Goal: Contribute content

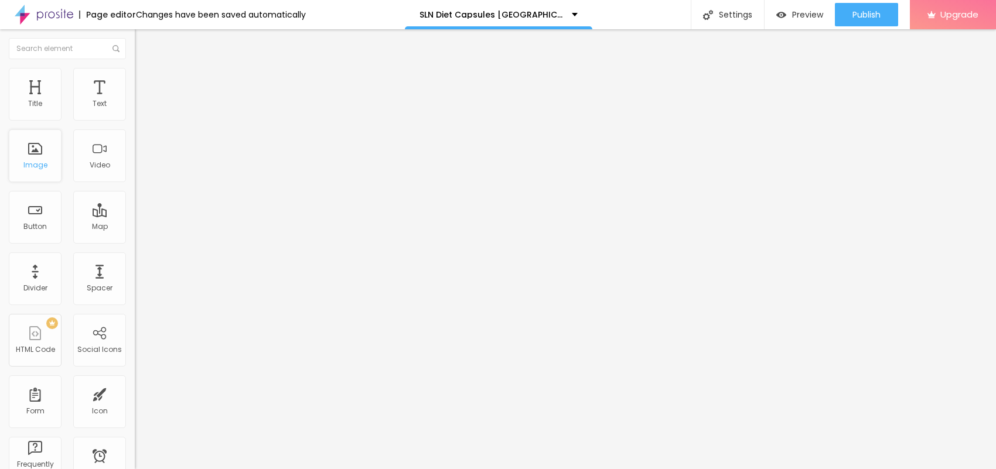
click at [45, 151] on div "Image" at bounding box center [35, 156] width 53 height 53
click at [135, 101] on span "Add image" at bounding box center [159, 96] width 48 height 10
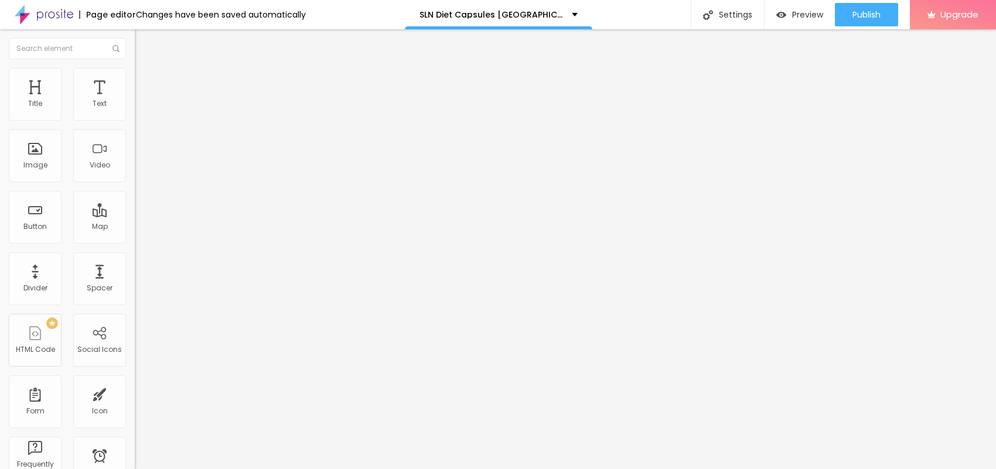
click at [145, 81] on span "Style" at bounding box center [153, 76] width 17 height 10
type input "90"
type input "85"
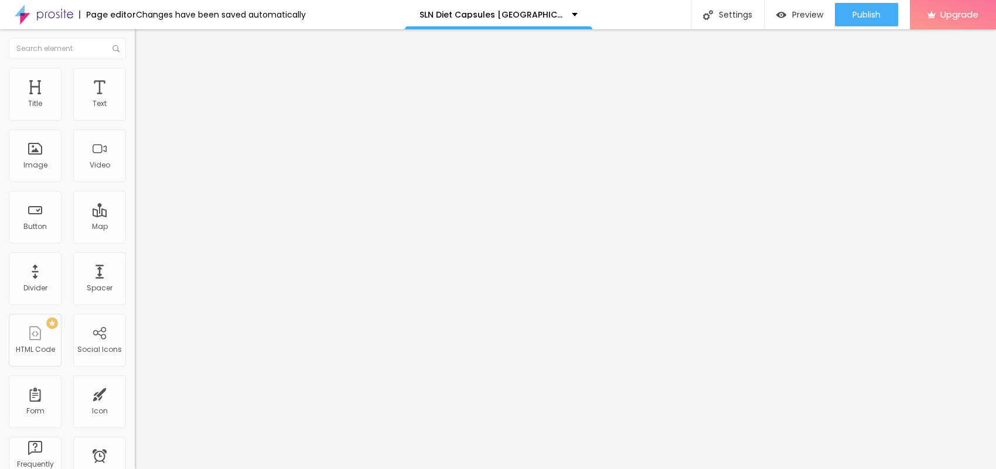
type input "80"
type input "75"
type input "70"
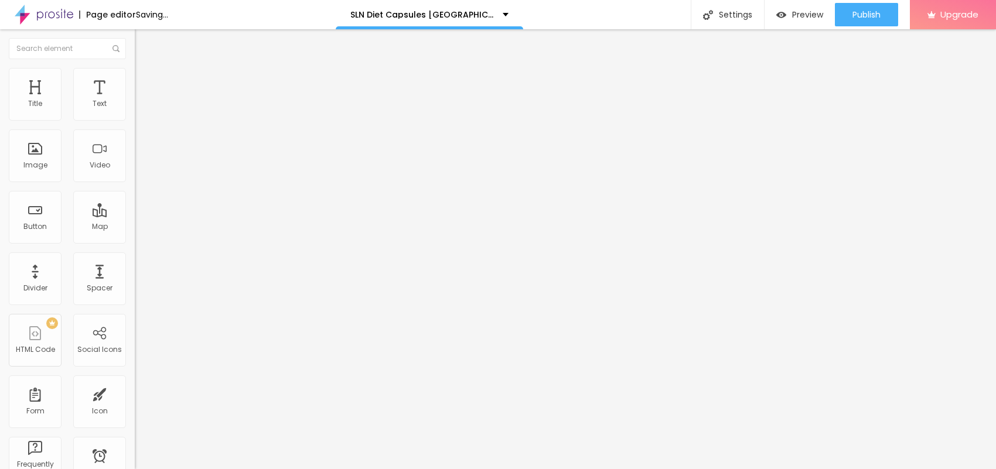
type input "70"
type input "65"
type input "60"
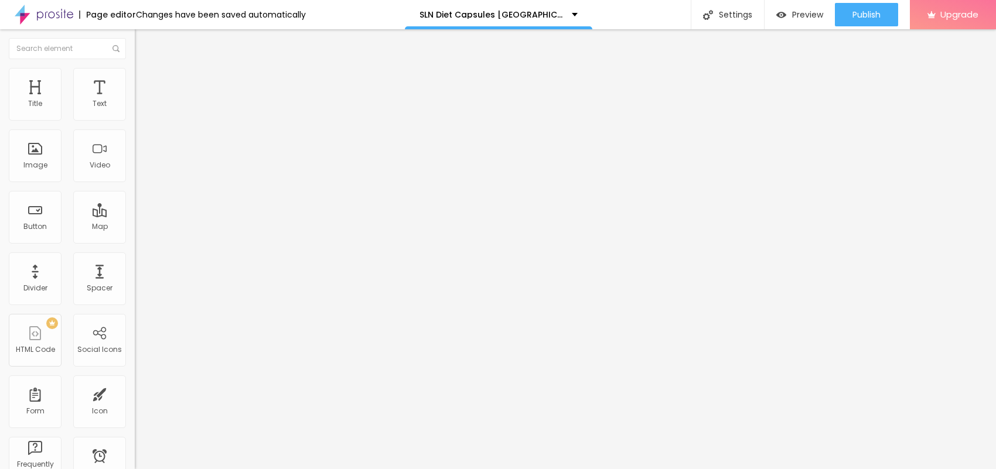
type input "55"
type input "50"
type input "45"
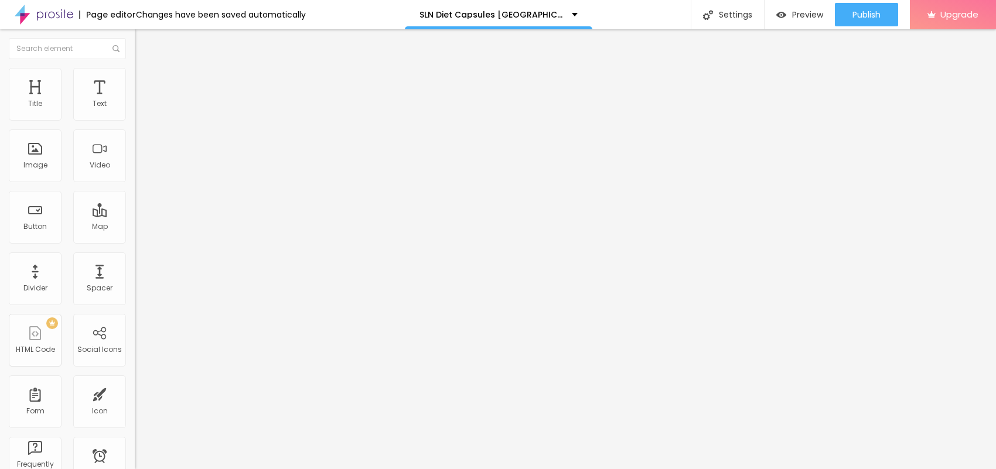
type input "45"
type input "40"
type input "35"
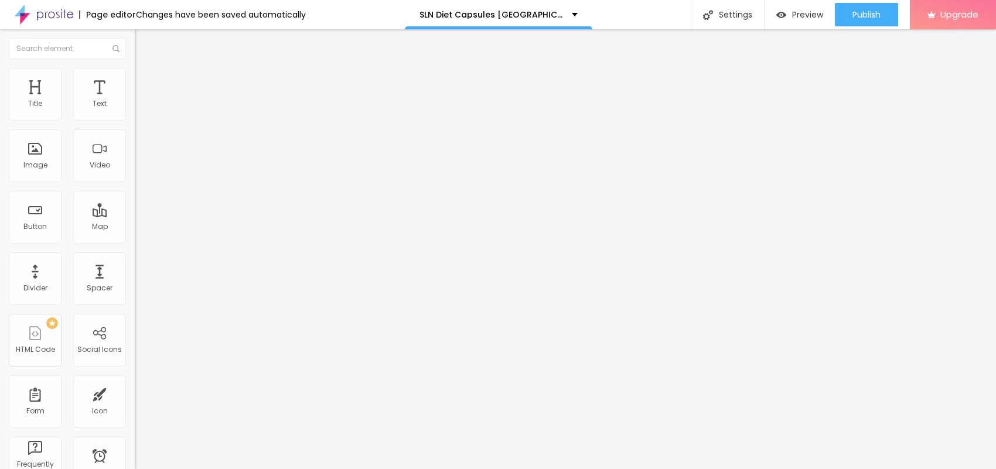
type input "30"
drag, startPoint x: 121, startPoint y: 127, endPoint x: 39, endPoint y: 116, distance: 83.3
type input "30"
click at [135, 116] on input "range" at bounding box center [173, 115] width 76 height 9
click at [135, 68] on li "Content" at bounding box center [202, 62] width 135 height 12
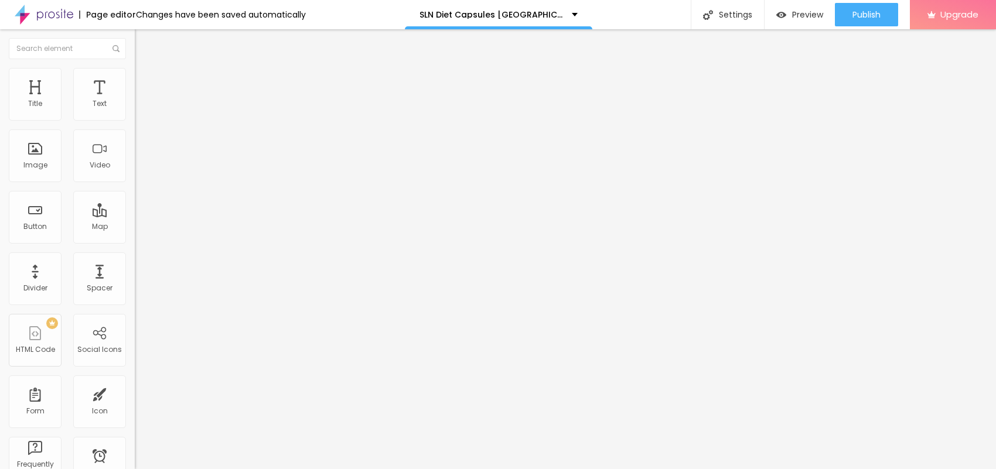
click at [135, 118] on input "text" at bounding box center [205, 113] width 141 height 12
paste input "SLN Diet Capsules UK"
type input "SLN Diet Capsules UK"
drag, startPoint x: 57, startPoint y: 316, endPoint x: 0, endPoint y: 287, distance: 64.5
click at [135, 268] on div "Change image Image description (Alt) SLN Diet Capsules UK Align Aspect Ratio Or…" at bounding box center [202, 179] width 135 height 176
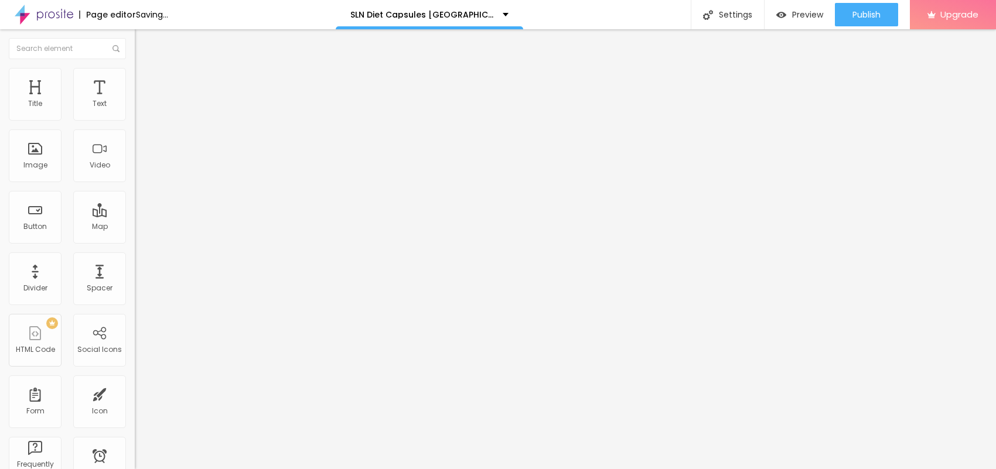
paste input "https://bestdeal24x7.com/sln-diet-capsules-uk-buy"
type input "https://bestdeal24x7.com/sln-diet-capsules-uk-buy"
drag, startPoint x: 64, startPoint y: 121, endPoint x: 1, endPoint y: 121, distance: 63.9
click at [135, 120] on div "Text Click me Align Size Default Small Default Big Link URL https:// Open in ne…" at bounding box center [202, 176] width 135 height 171
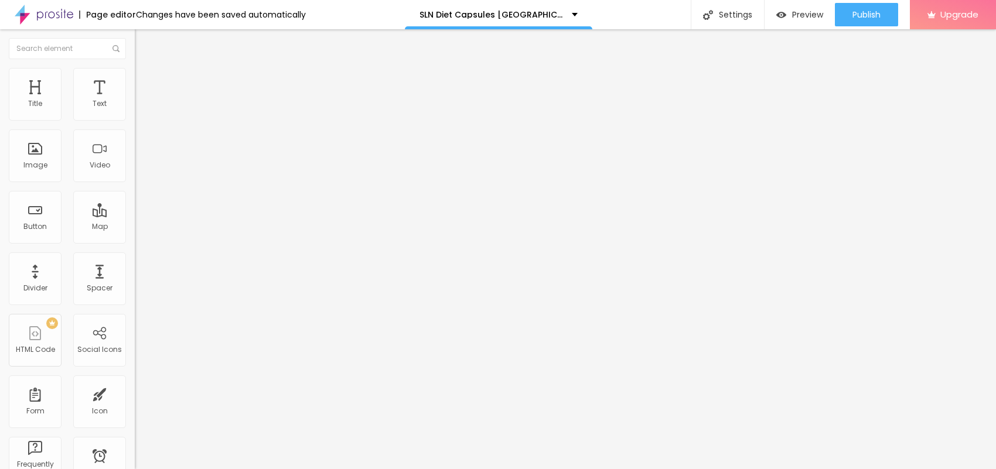
click at [135, 110] on input "Click me" at bounding box center [205, 104] width 141 height 12
drag, startPoint x: 60, startPoint y: 128, endPoint x: 0, endPoint y: 128, distance: 60.4
click at [135, 128] on div "Text Click me Align Size Default Small Default Big Link URL https:// Open in ne…" at bounding box center [202, 176] width 135 height 171
paste input "😍👇SHOP NOW😍👇"
type input "😍👇SHOP NOW😍👇"
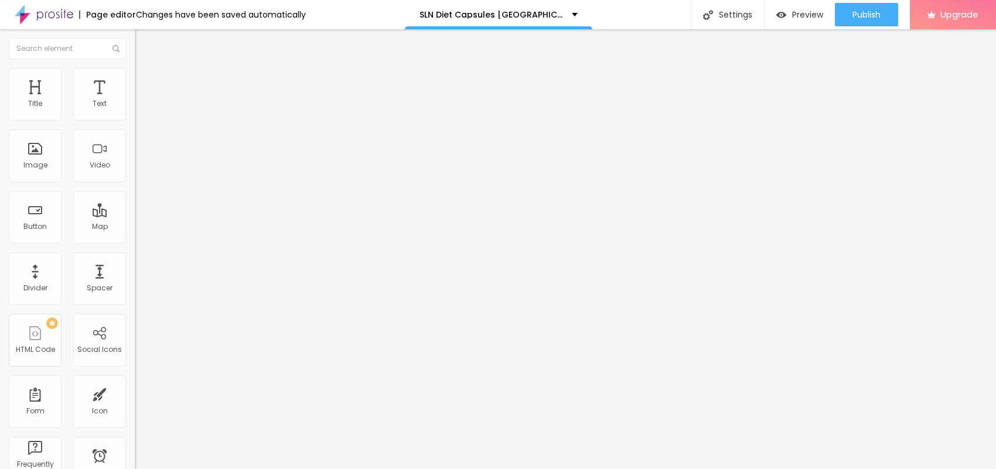
click at [135, 241] on input "https://" at bounding box center [205, 236] width 141 height 12
paste input "bestdeal24x7.com/sln-diet-capsules-uk-buy"
type input "https://bestdeal24x7.com/sln-diet-capsules-uk-buy"
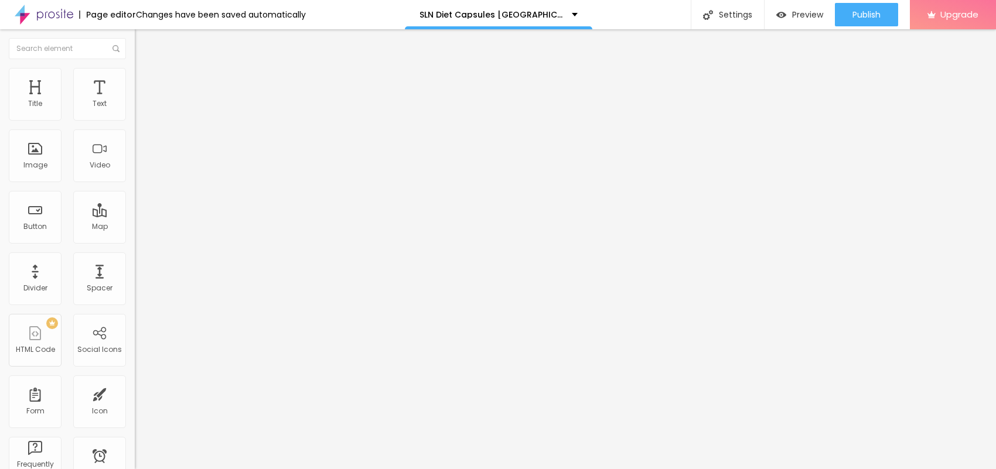
click at [135, 113] on button "button" at bounding box center [143, 106] width 16 height 12
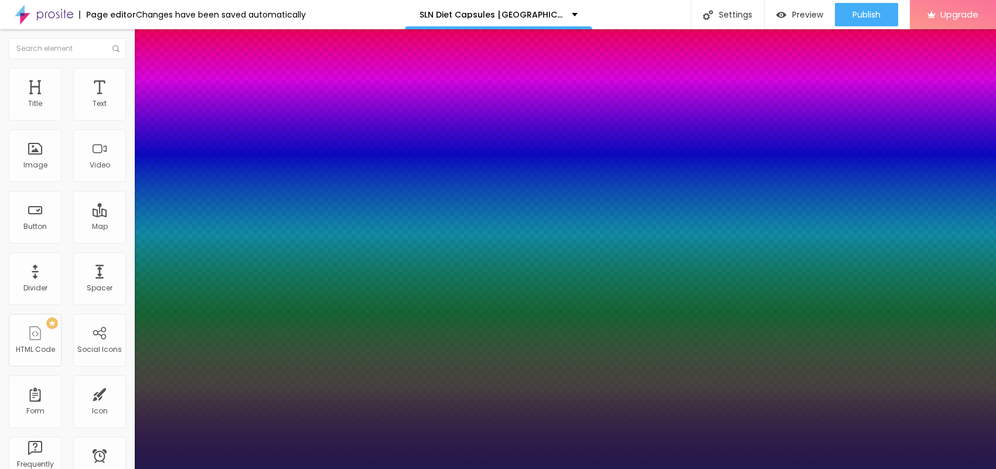
type input "1"
type input "18"
type input "1"
type input "19"
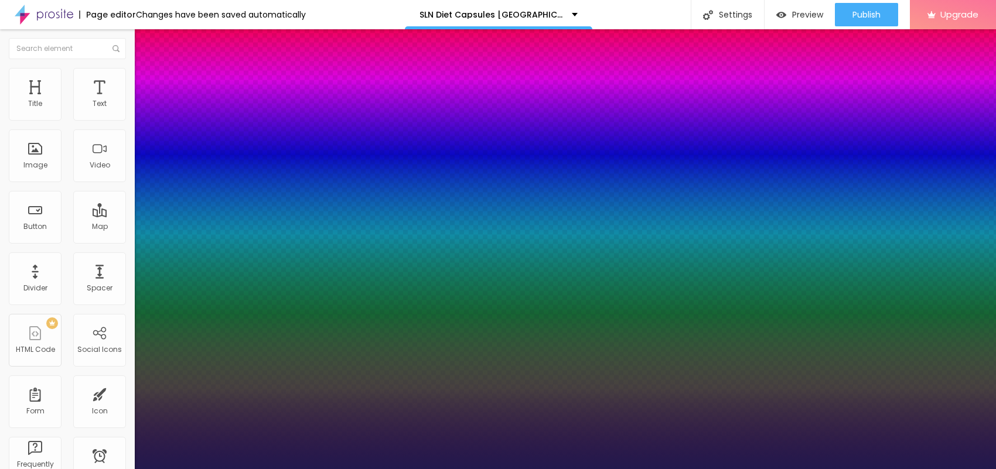
type input "19"
type input "1"
type input "20"
type input "1"
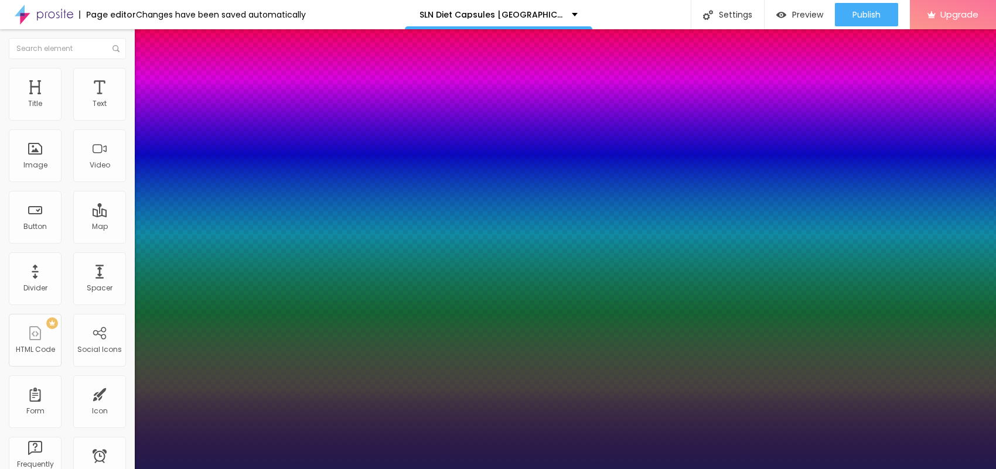
type input "21"
type input "1"
type input "22"
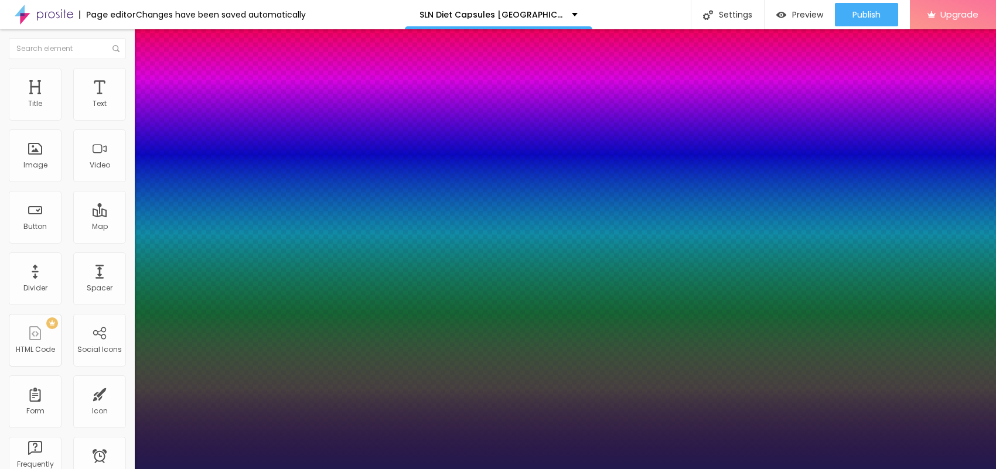
type input "1"
type input "22"
click at [449, 469] on div at bounding box center [498, 469] width 996 height 0
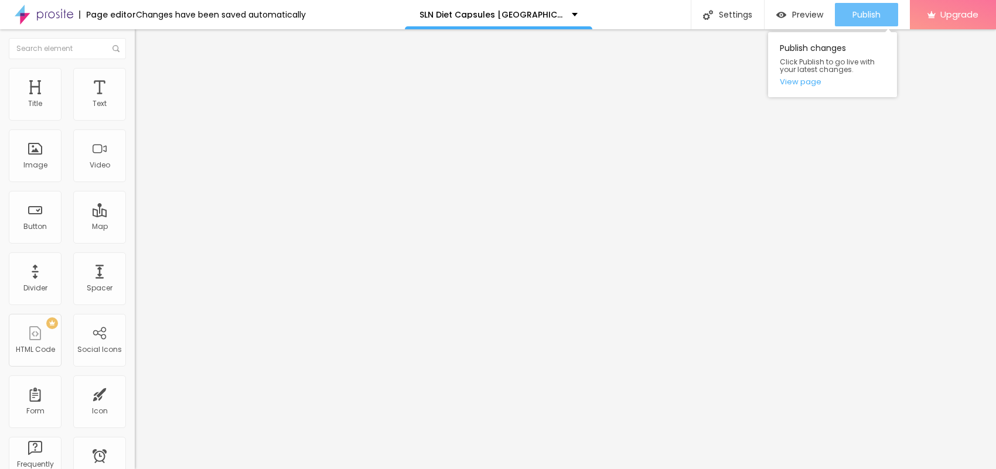
click at [847, 15] on button "Publish" at bounding box center [866, 14] width 63 height 23
click at [809, 86] on link "View page" at bounding box center [832, 82] width 105 height 8
